Goal: Feedback & Contribution: Leave review/rating

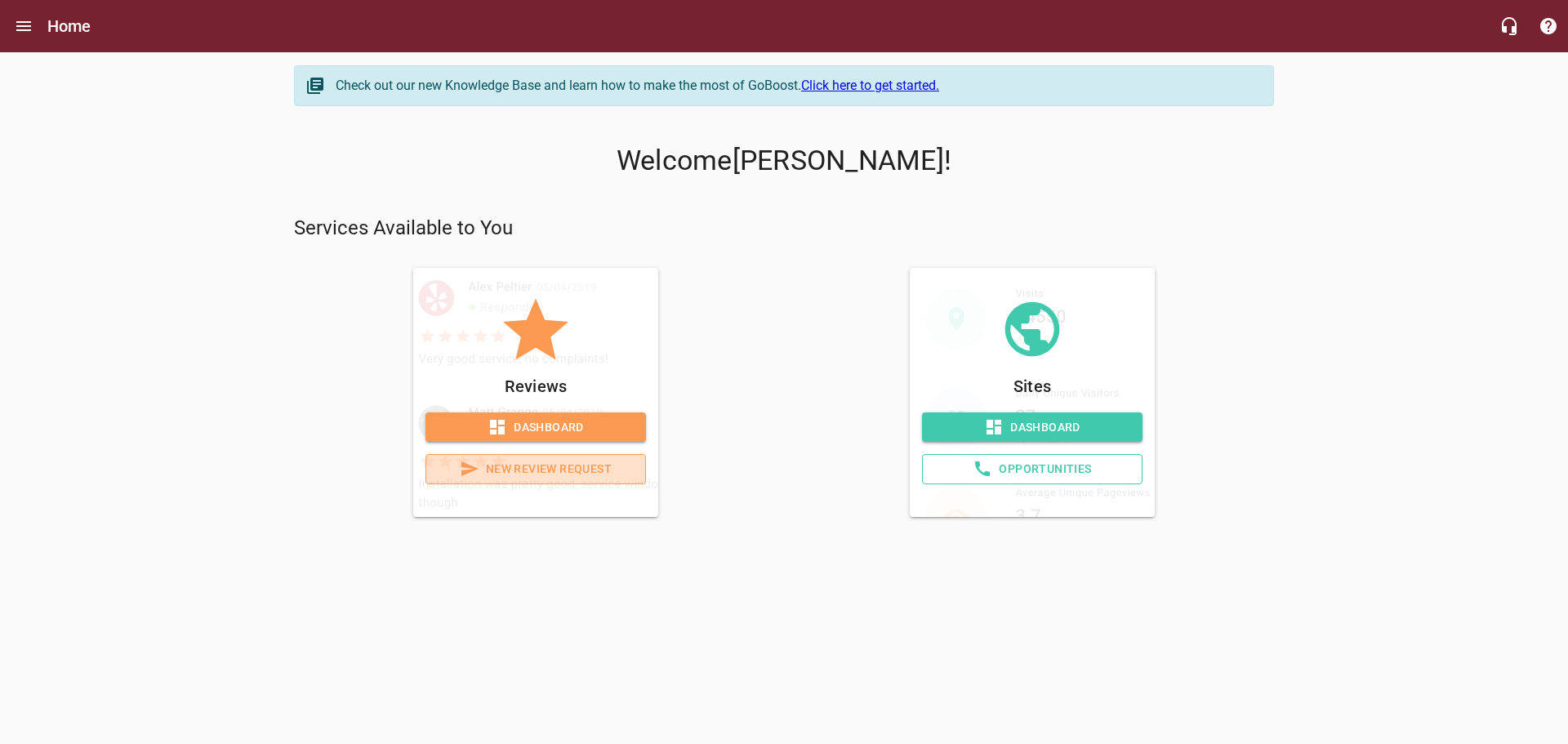
click at [574, 466] on span "New Review Request" at bounding box center [536, 469] width 192 height 20
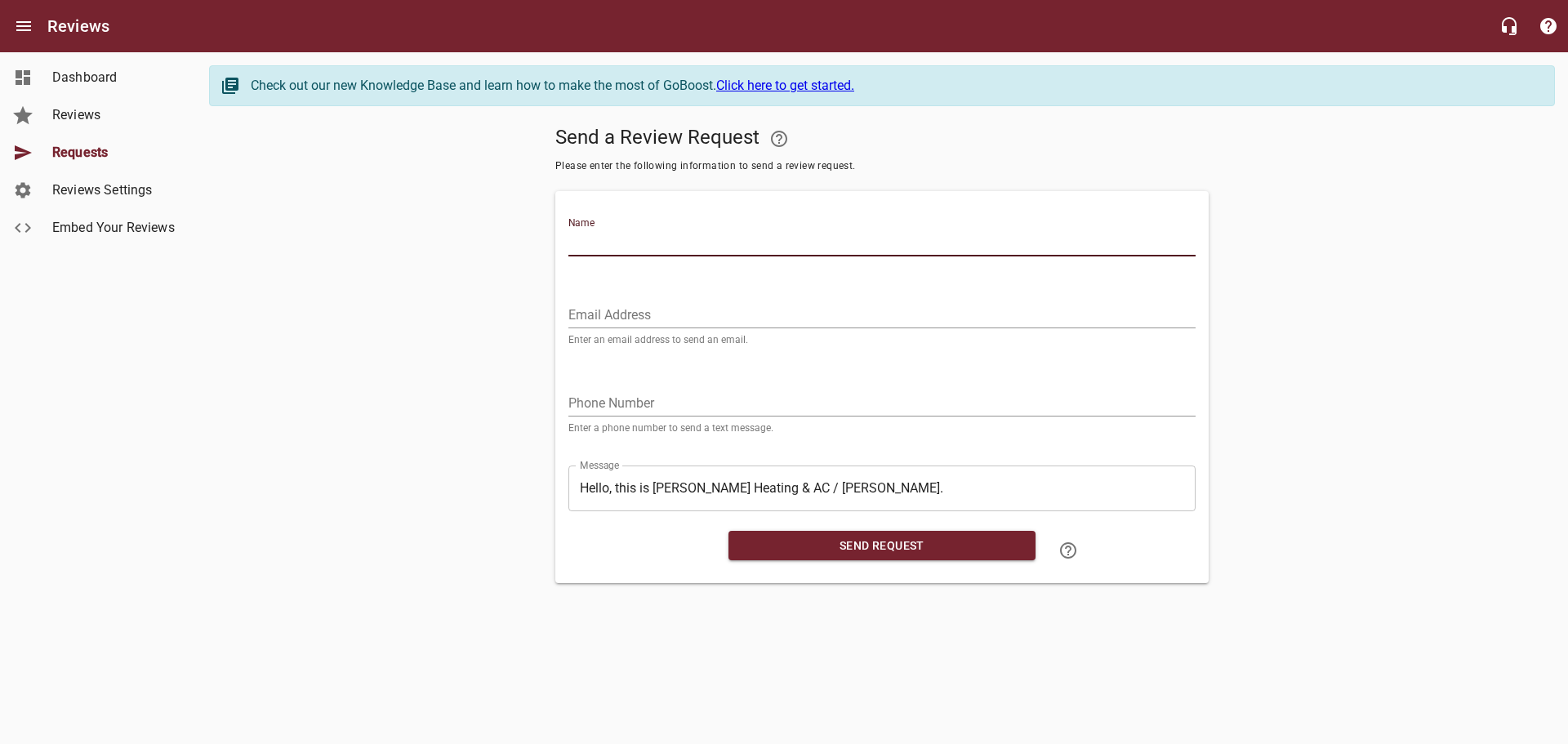
click at [639, 245] on input "Name" at bounding box center [882, 243] width 628 height 27
type input "[PERSON_NAME]"
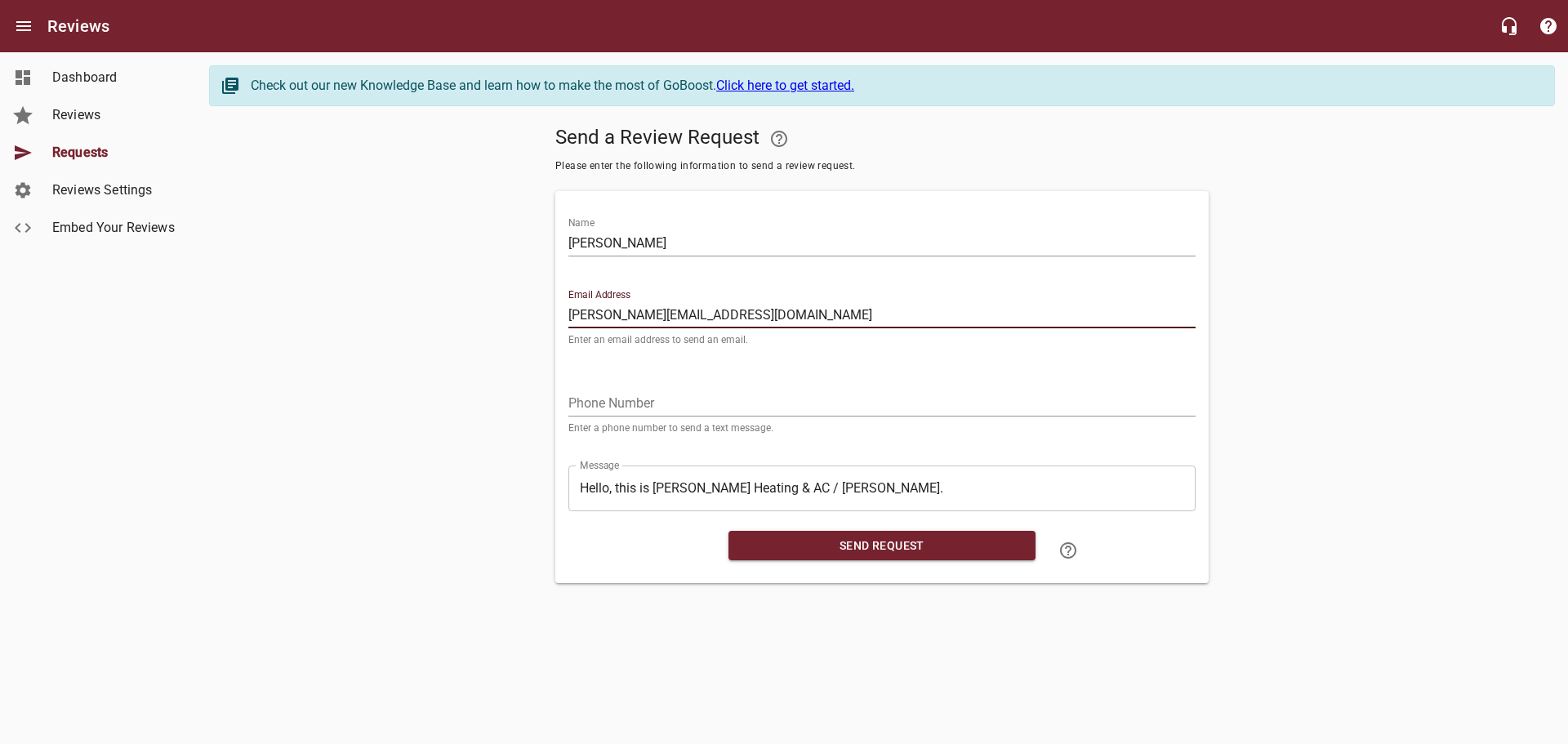
type input "[PERSON_NAME][EMAIL_ADDRESS][DOMAIN_NAME]"
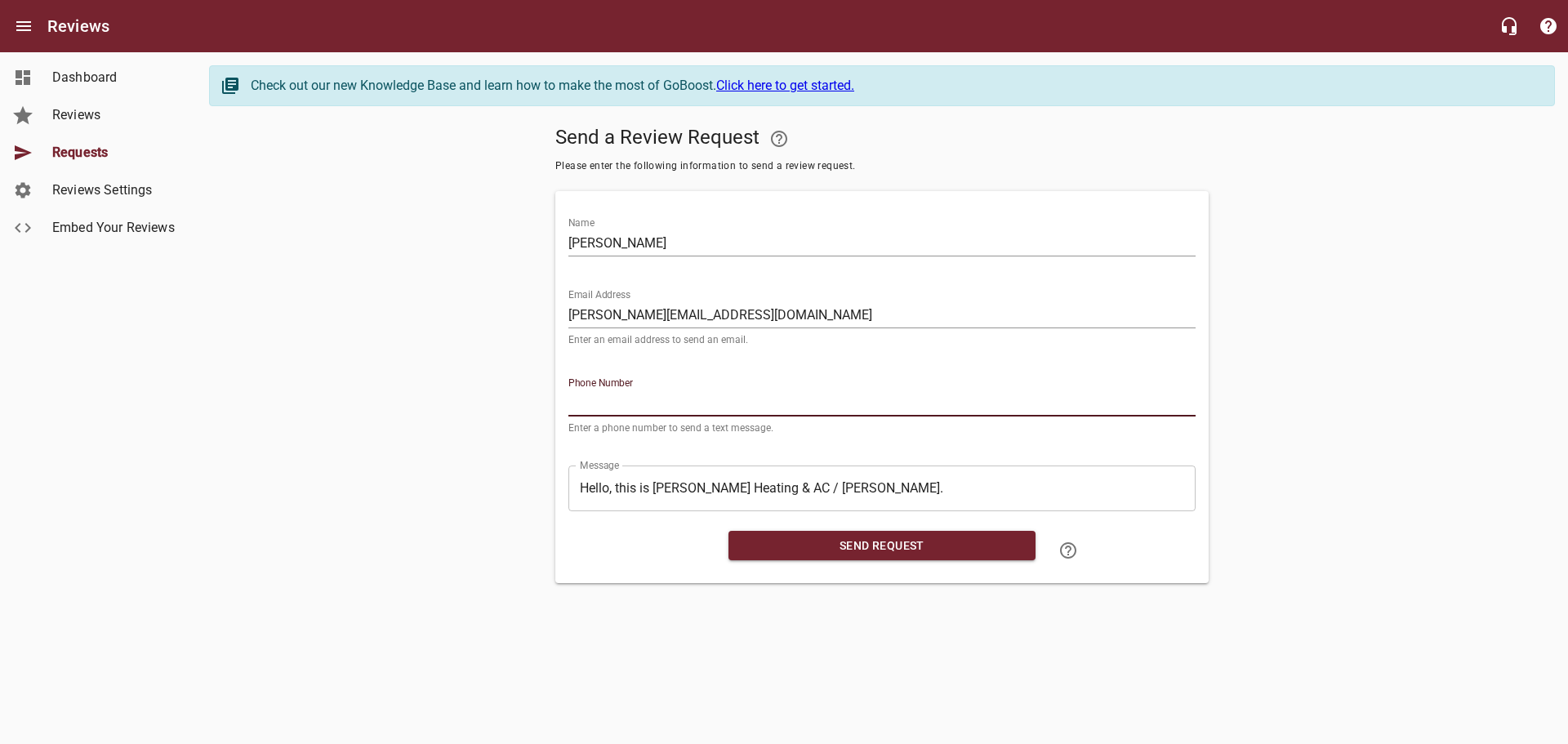
click at [585, 402] on input "tel" at bounding box center [882, 403] width 628 height 27
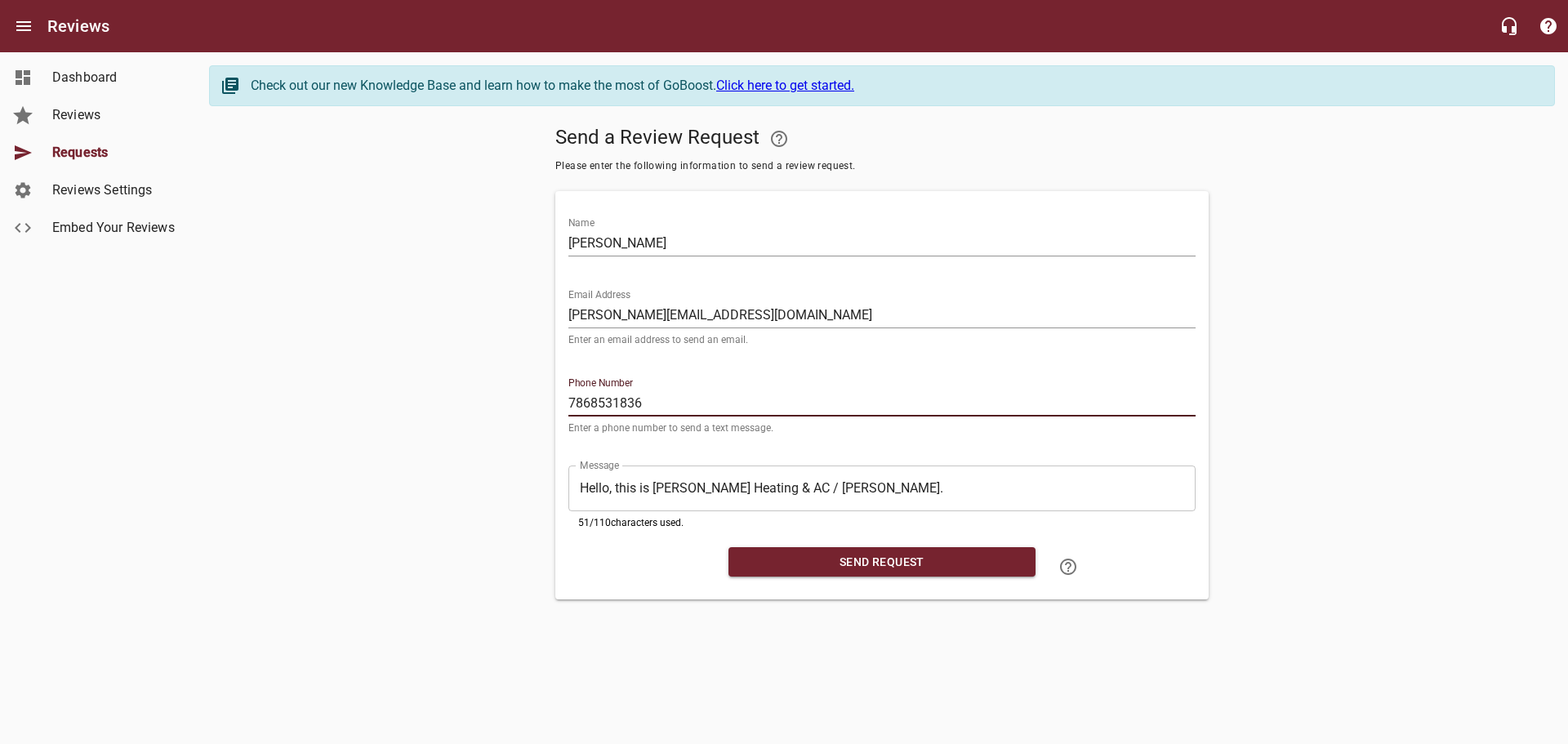
type input "7868531836"
click at [856, 558] on span "Send Request" at bounding box center [882, 563] width 281 height 20
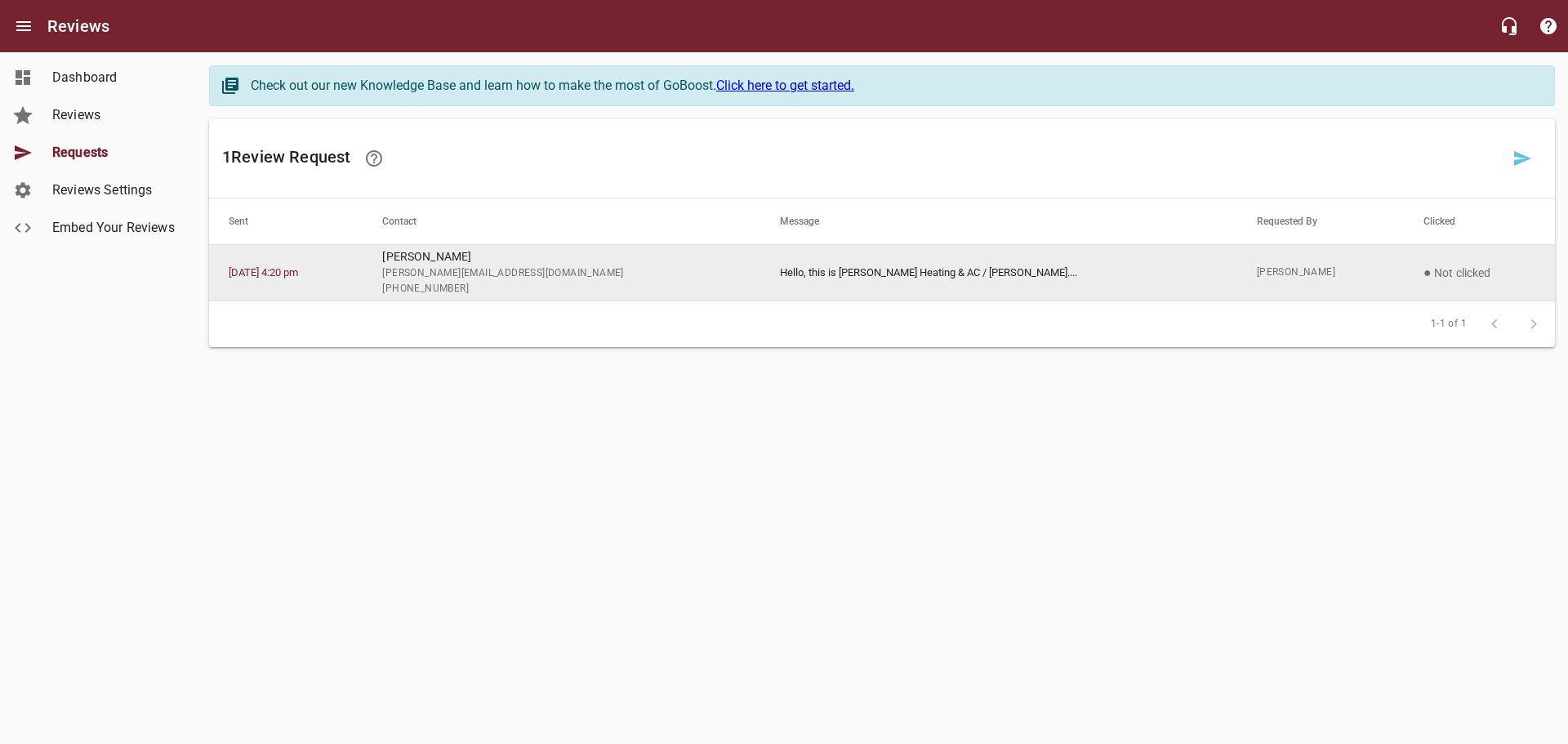
click at [954, 268] on td "Hello, this is [PERSON_NAME] Heating & AC / [PERSON_NAME]. ..." at bounding box center [999, 273] width 477 height 57
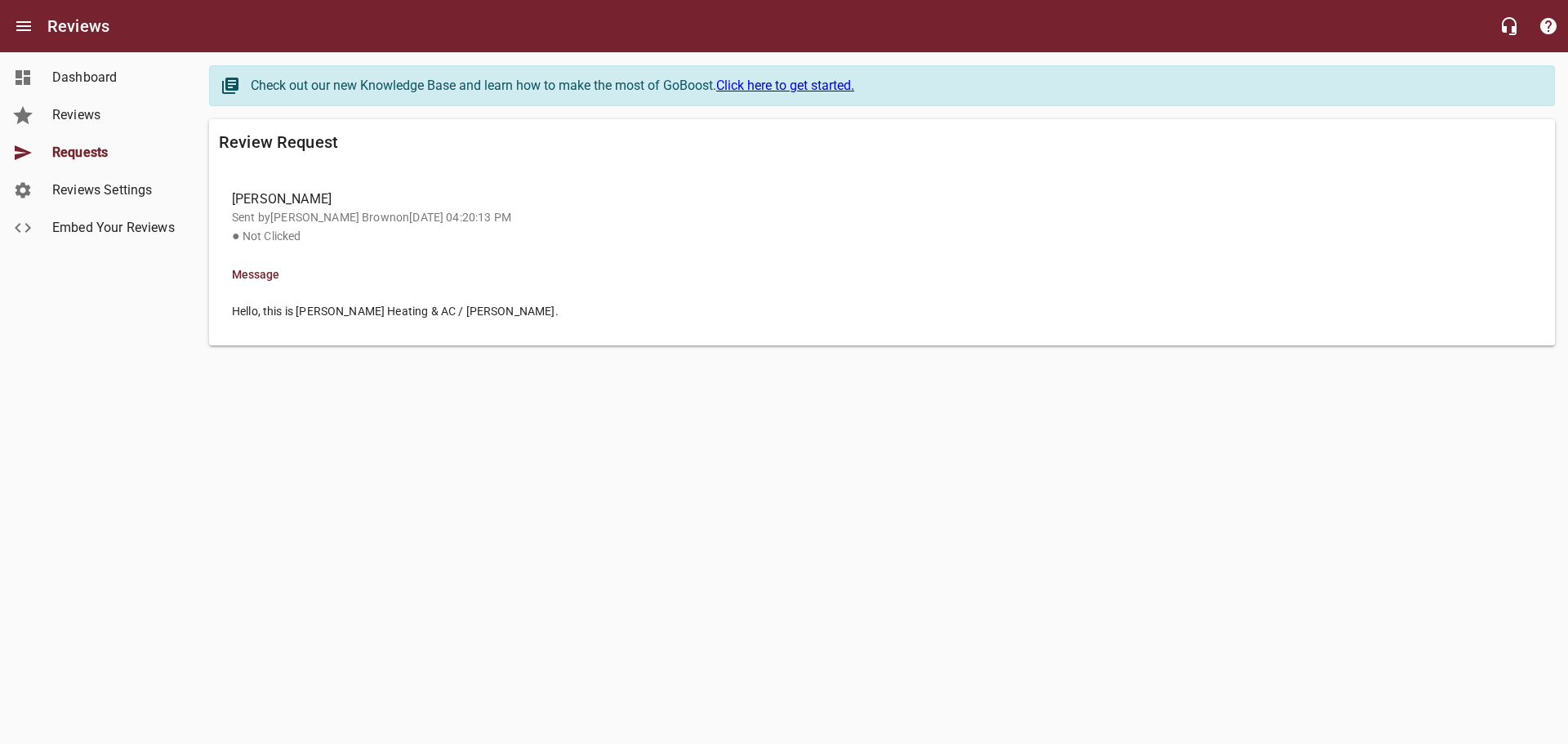
click at [110, 115] on span "Reviews" at bounding box center [114, 115] width 124 height 19
